Goal: Communication & Community: Answer question/provide support

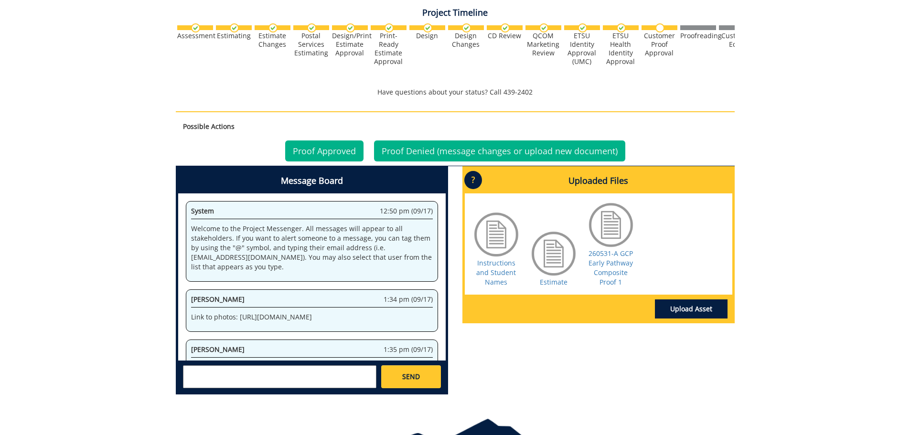
scroll to position [449, 0]
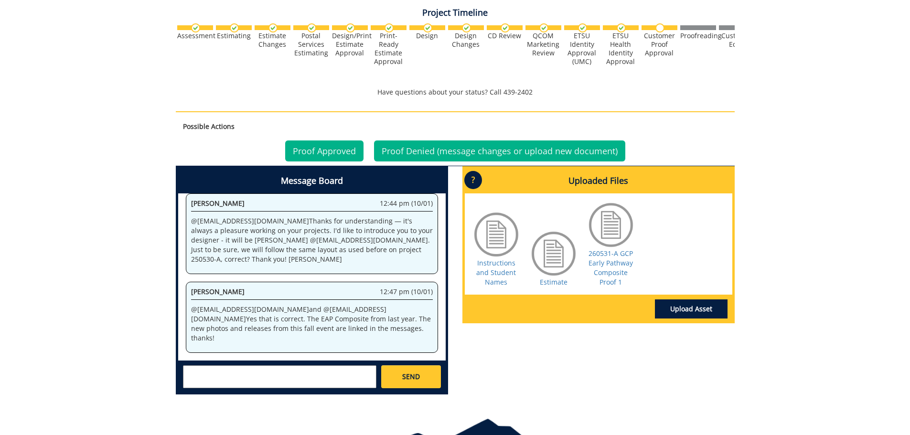
click at [327, 368] on textarea at bounding box center [279, 376] width 193 height 23
click at [233, 384] on strong "[PERSON_NAME]" at bounding box center [222, 384] width 53 height 9
click at [193, 382] on textarea "@fisherr@etsu.edu thank you for the draft. A few notes: Plese remo" at bounding box center [279, 376] width 193 height 23
click at [233, 386] on textarea "@fisherr@etsu.edu thank you for the draft. A few notes: Please remo" at bounding box center [279, 376] width 193 height 23
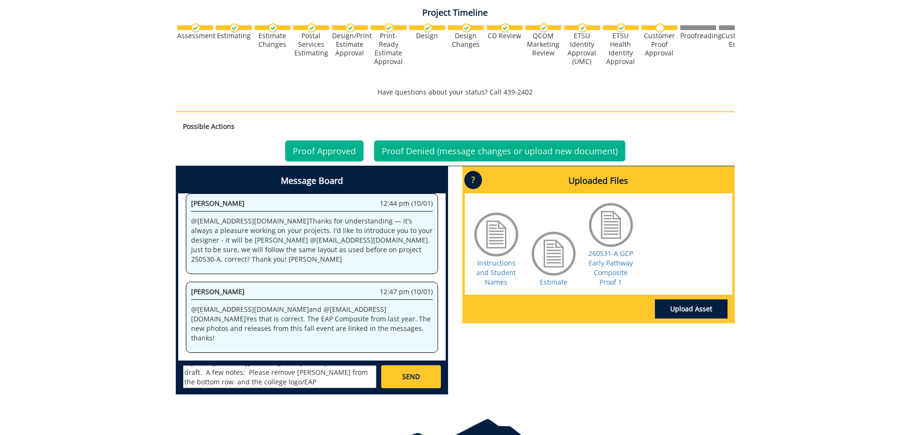
drag, startPoint x: 237, startPoint y: 383, endPoint x: 227, endPoint y: 382, distance: 10.1
click at [227, 382] on textarea "@fisherr@etsu.edu thank you for the draft. A few notes: Please remove chris Wil…" at bounding box center [279, 376] width 193 height 23
click at [198, 384] on textarea "@fisherr@etsu.edu thank you for the draft. A few notes: Please remove chris Wil…" at bounding box center [279, 376] width 193 height 23
drag, startPoint x: 197, startPoint y: 384, endPoint x: 347, endPoint y: 384, distance: 150.0
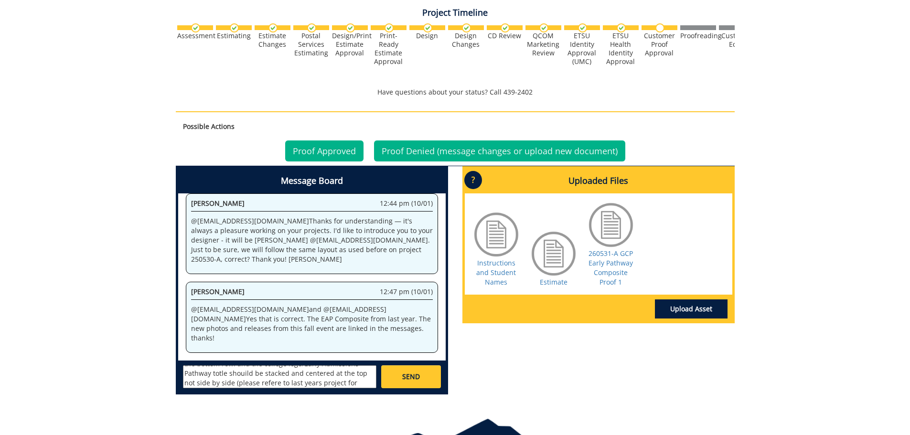
click at [347, 384] on textarea "@fisherr@etsu.edu thank you for the draft. A few notes: Please remove chris Wil…" at bounding box center [279, 376] width 193 height 23
click at [203, 383] on textarea "@fisherr@etsu.edu thank you for the draft. A few notes: Please remove chris Wil…" at bounding box center [279, 376] width 193 height 23
click at [311, 383] on textarea "@fisherr@etsu.edu thank you for the draft. A few notes: Please remove chris Wil…" at bounding box center [279, 376] width 193 height 23
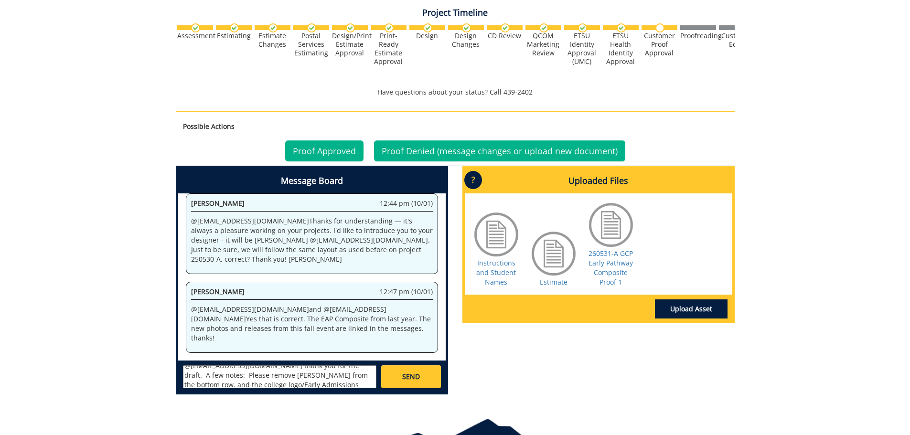
click at [331, 385] on textarea "@fisherr@etsu.edu thank you for the draft. A few notes: Please remove chris Wil…" at bounding box center [279, 376] width 193 height 23
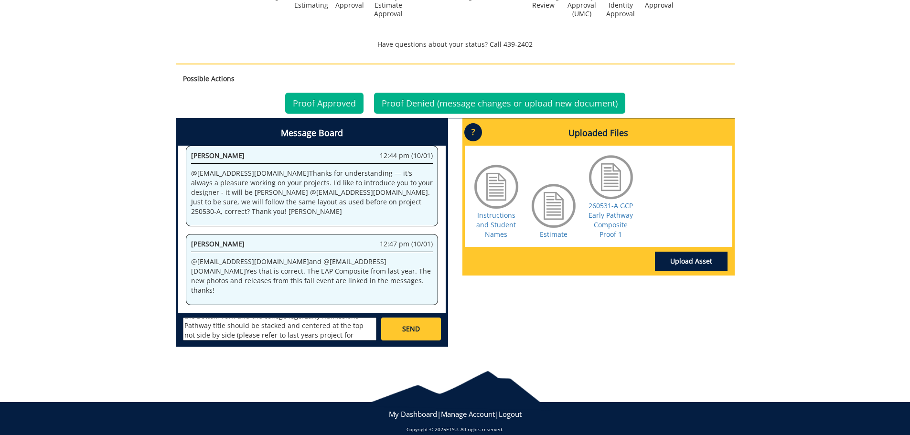
scroll to position [28, 0]
type textarea "@[EMAIL_ADDRESS][DOMAIN_NAME] thank you for the draft. A few notes: Please remo…"
click at [400, 335] on link "SEND" at bounding box center [410, 329] width 59 height 23
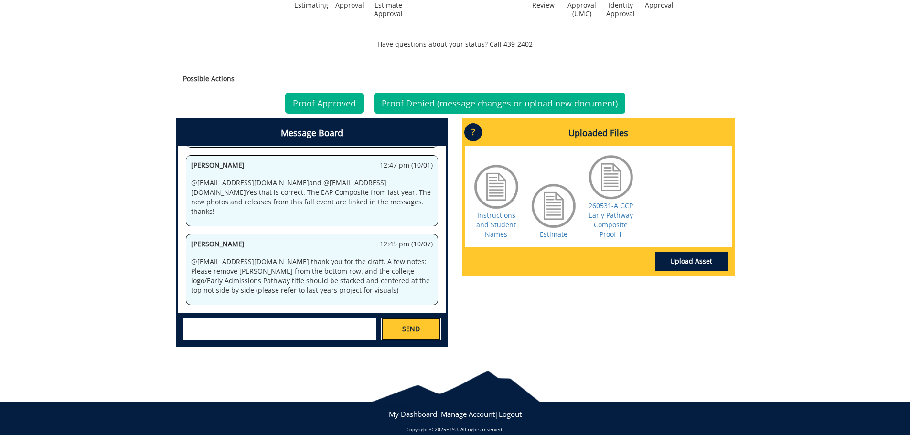
scroll to position [1889, 0]
click at [404, 105] on link "Proof Denied (message changes or upload new document)" at bounding box center [499, 103] width 251 height 21
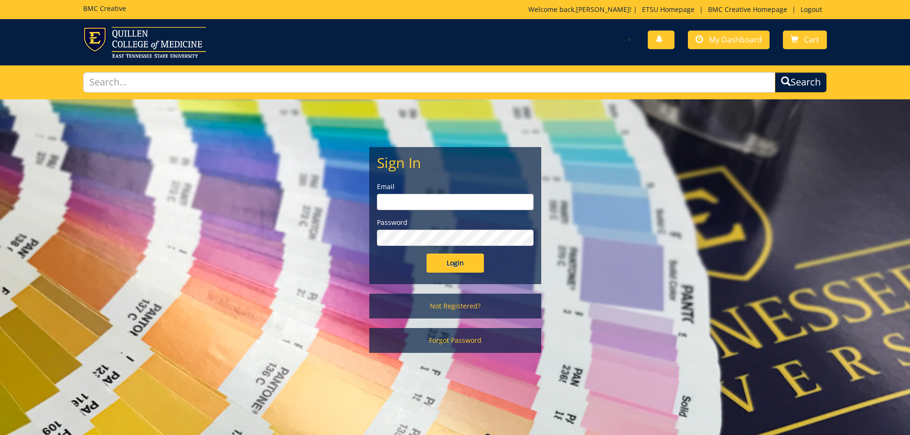
type input "[EMAIL_ADDRESS][DOMAIN_NAME]"
click at [436, 264] on input "Login" at bounding box center [455, 263] width 57 height 19
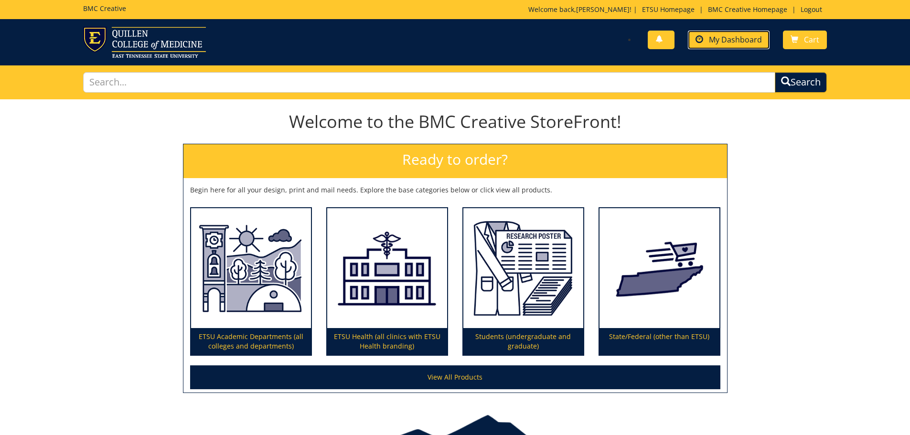
click at [740, 38] on span "My Dashboard" at bounding box center [735, 39] width 53 height 11
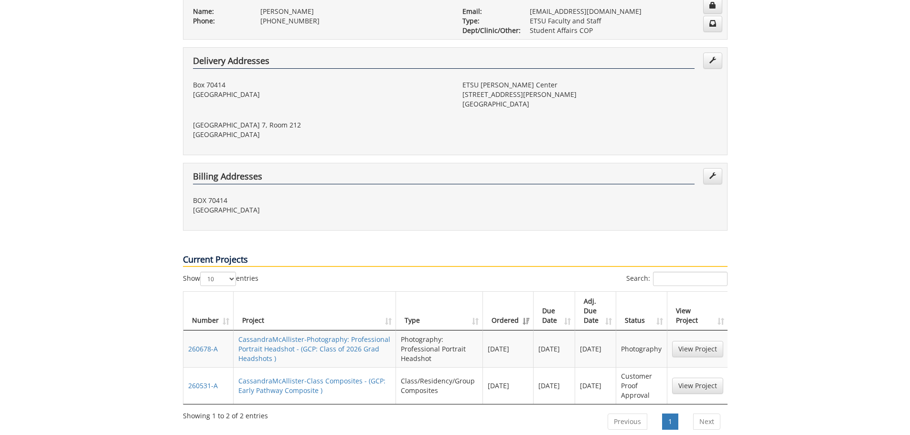
scroll to position [334, 0]
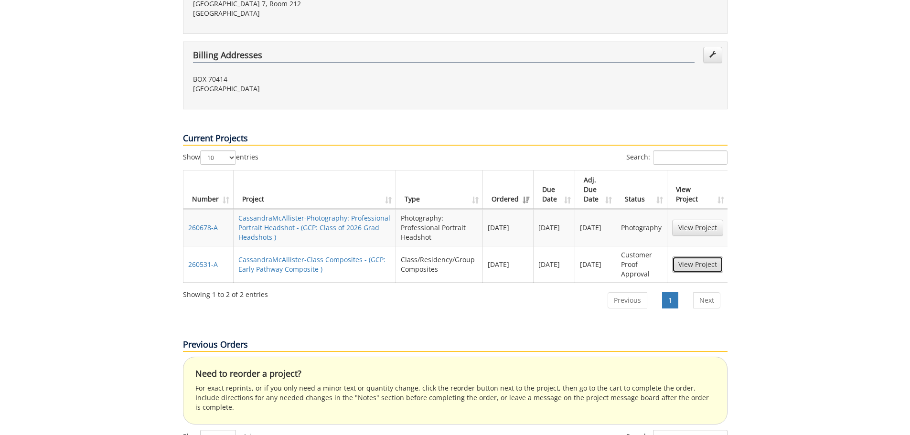
click at [681, 256] on link "View Project" at bounding box center [697, 264] width 51 height 16
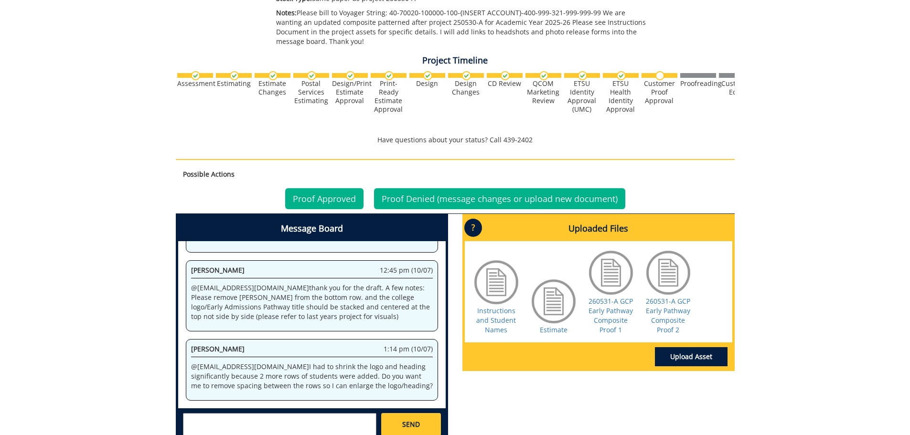
scroll to position [382, 0]
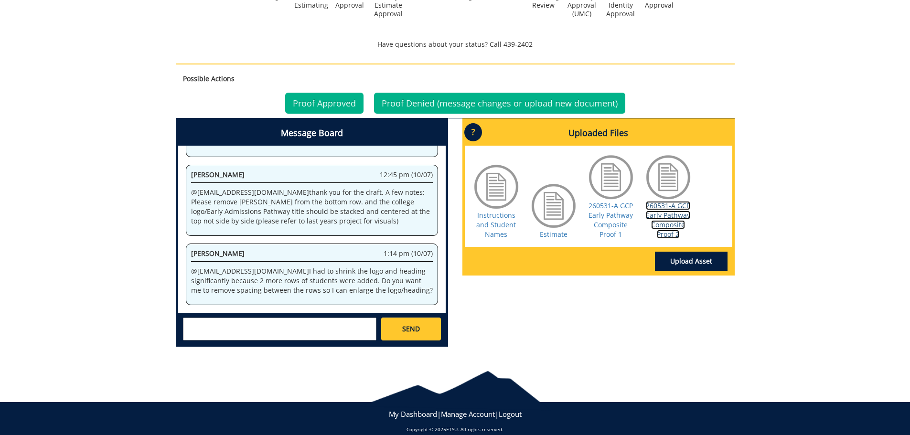
click at [664, 217] on link "260531-A GCP Early Pathway Composite Proof 2" at bounding box center [668, 220] width 44 height 38
click at [314, 327] on textarea at bounding box center [279, 329] width 193 height 23
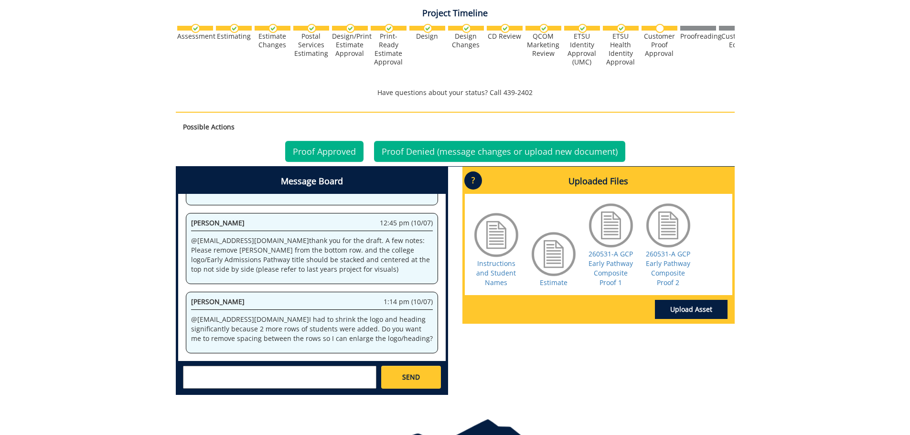
scroll to position [334, 0]
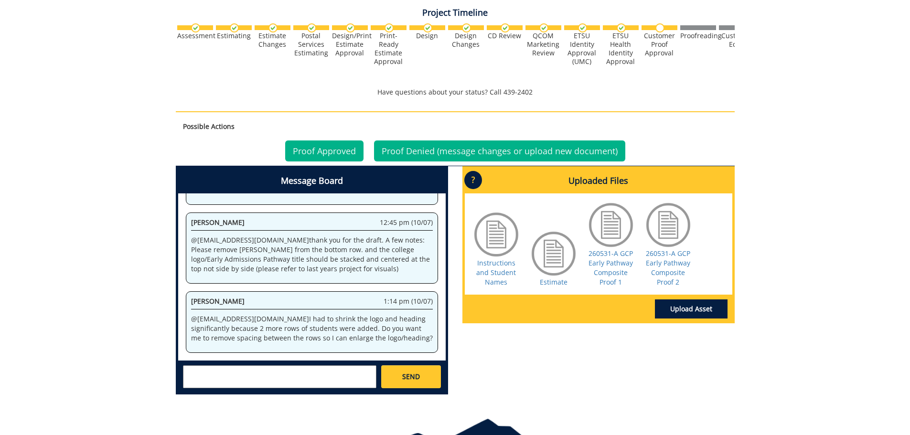
click at [334, 378] on textarea at bounding box center [279, 376] width 193 height 23
click at [333, 381] on textarea "@fisherr" at bounding box center [279, 376] width 193 height 23
click at [268, 382] on small "[EMAIL_ADDRESS][DOMAIN_NAME]" at bounding box center [298, 385] width 95 height 8
type textarea "@[EMAIL_ADDRESS][DOMAIN_NAME] can you please put the heading all on one line un…"
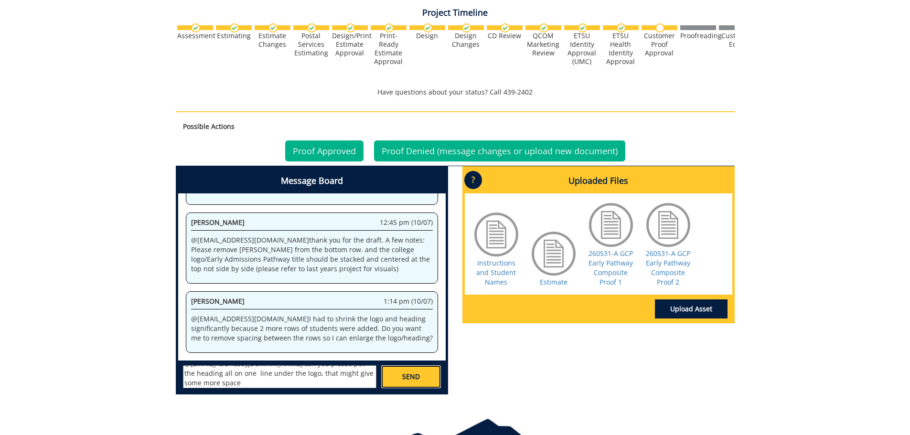
click at [418, 386] on link "SEND" at bounding box center [410, 376] width 59 height 23
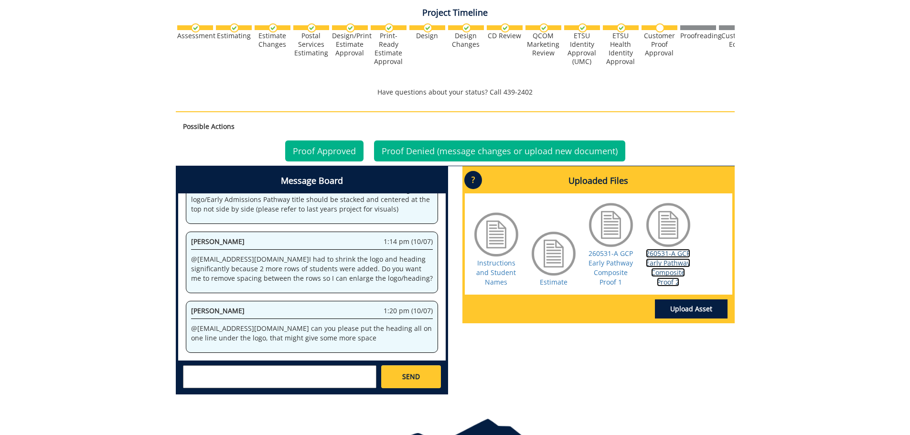
click at [663, 271] on link "260531-A GCP Early Pathway Composite Proof 2" at bounding box center [668, 268] width 44 height 38
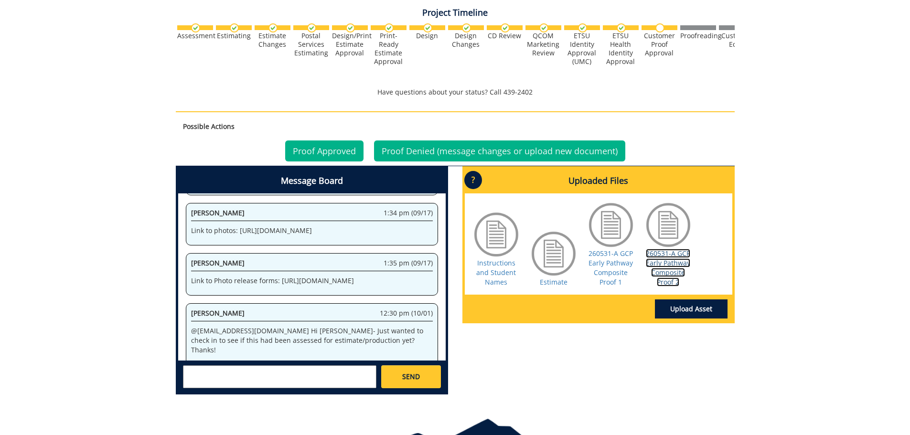
scroll to position [21705, 0]
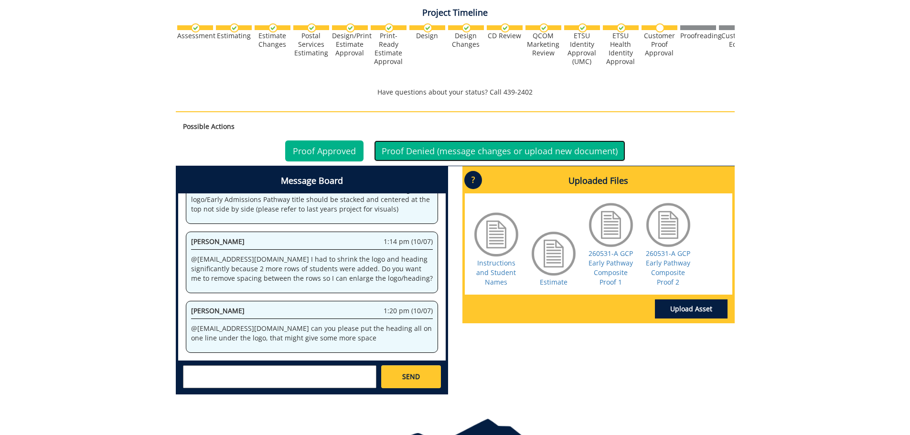
click at [410, 148] on link "Proof Denied (message changes or upload new document)" at bounding box center [499, 150] width 251 height 21
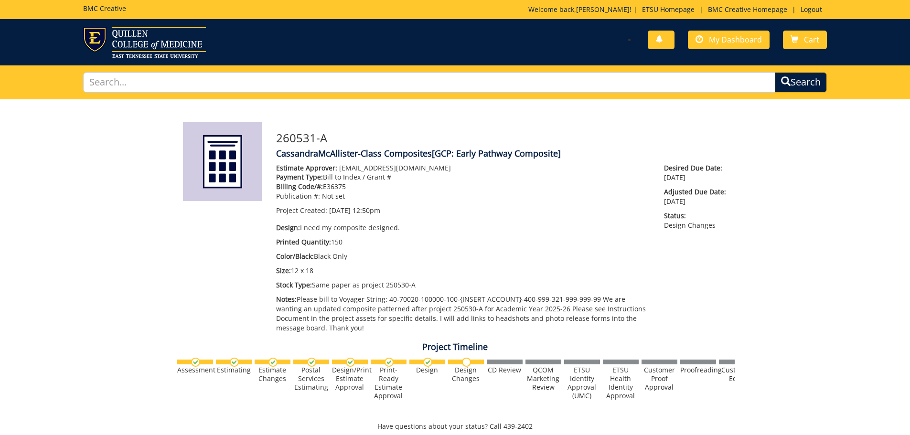
scroll to position [657, 0]
